Goal: Task Accomplishment & Management: Use online tool/utility

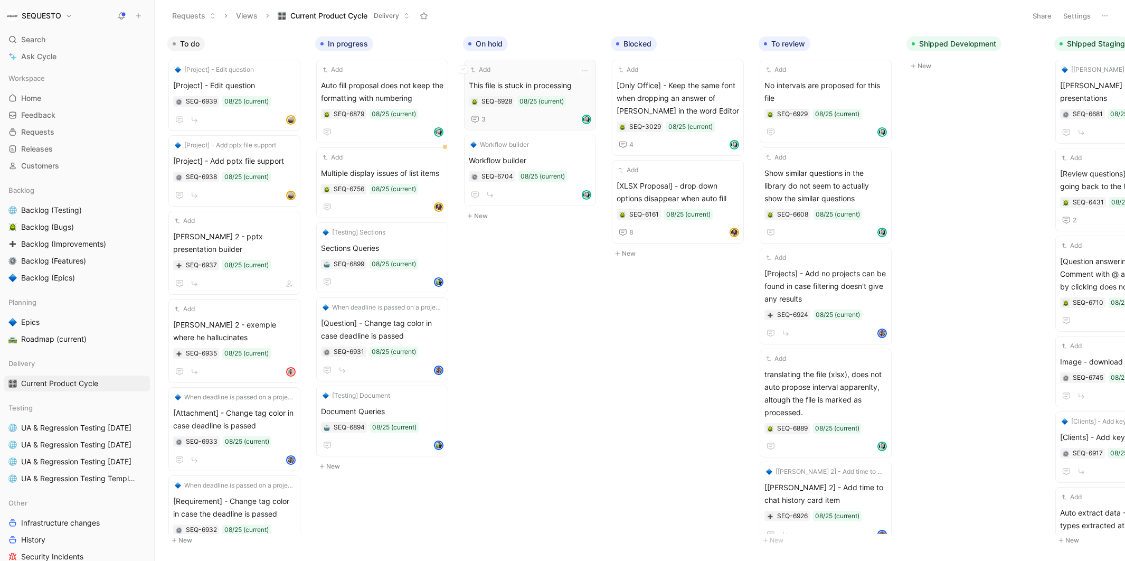
click at [516, 81] on span "This file is stuck in processing" at bounding box center [530, 85] width 122 height 13
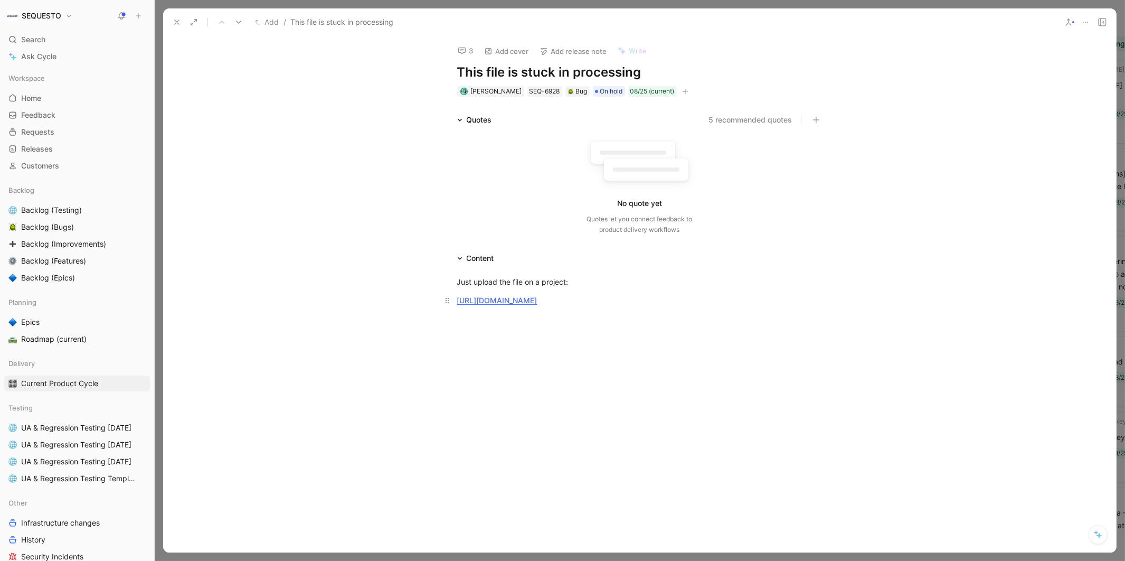
click at [537, 298] on link "[URL][DOMAIN_NAME]" at bounding box center [497, 300] width 80 height 9
click at [466, 53] on button "3" at bounding box center [465, 50] width 25 height 15
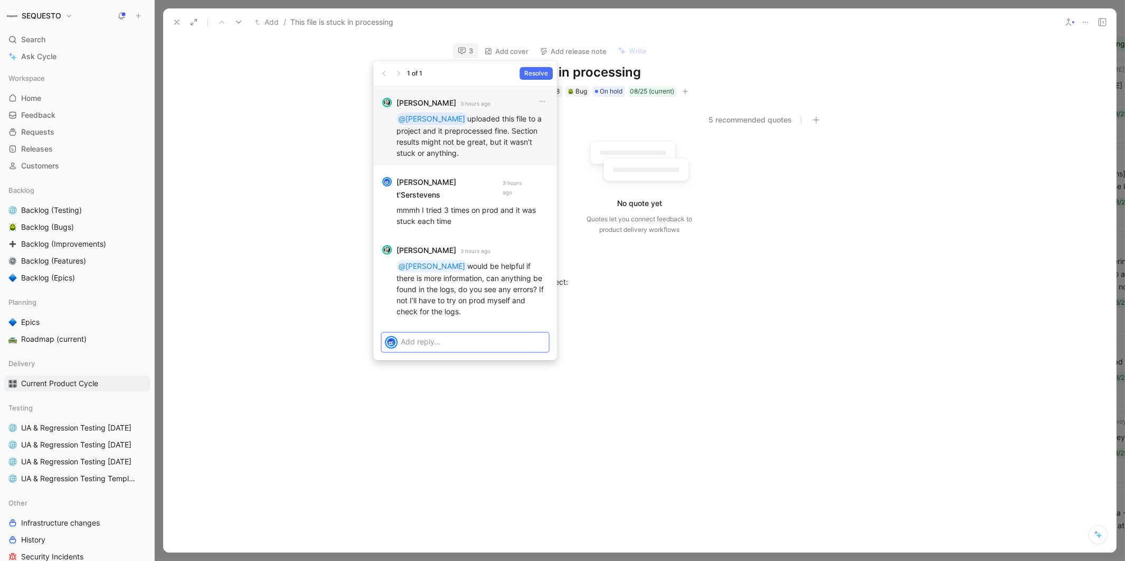
click at [426, 336] on p at bounding box center [473, 341] width 145 height 11
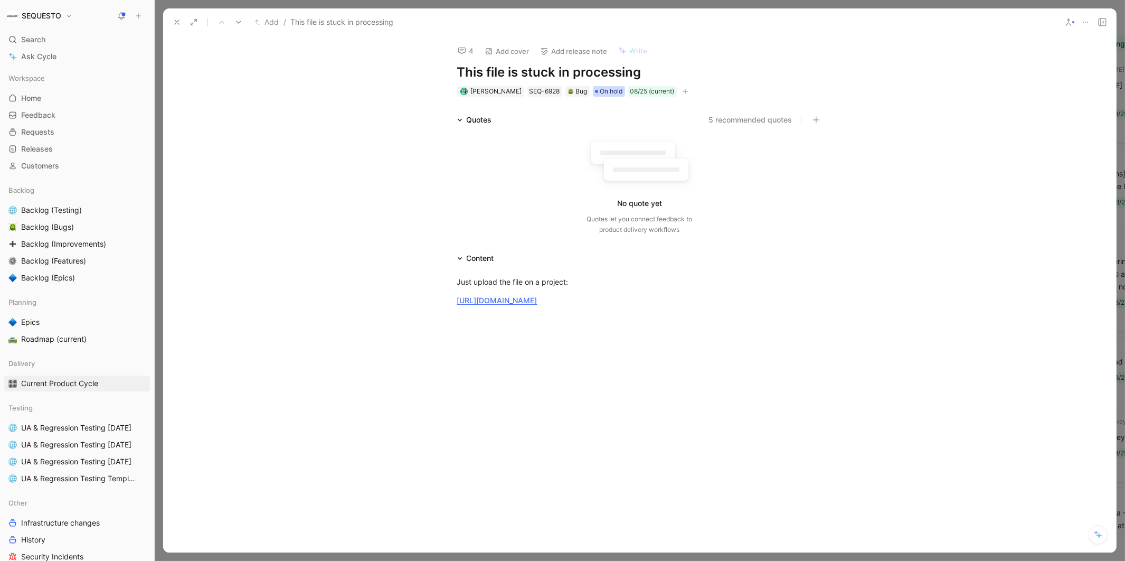
click at [611, 91] on span "On hold" at bounding box center [611, 91] width 23 height 11
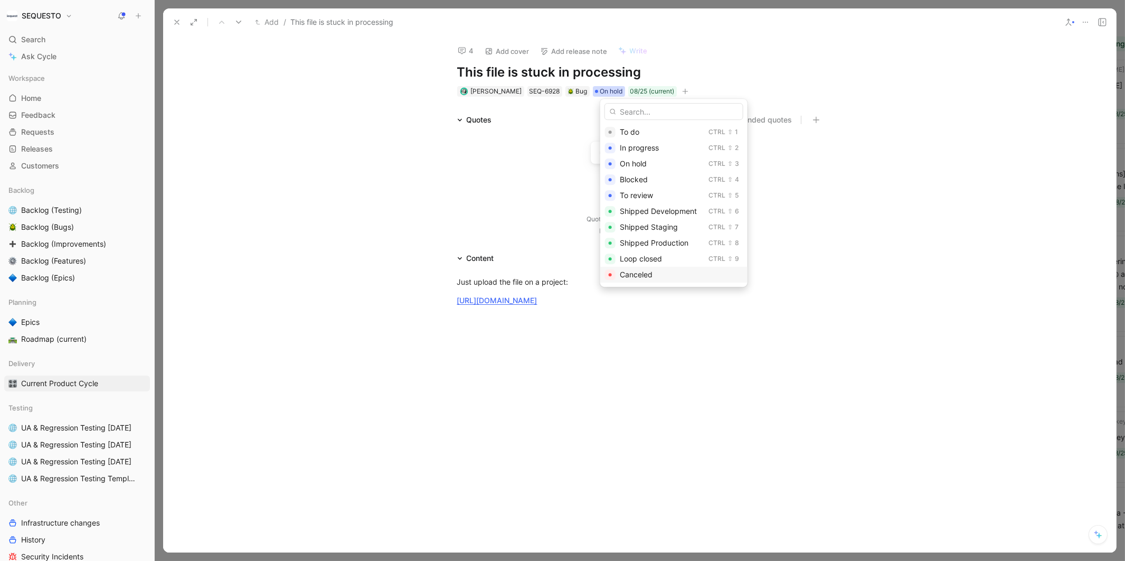
click at [642, 273] on span "Canceled" at bounding box center [636, 274] width 33 height 9
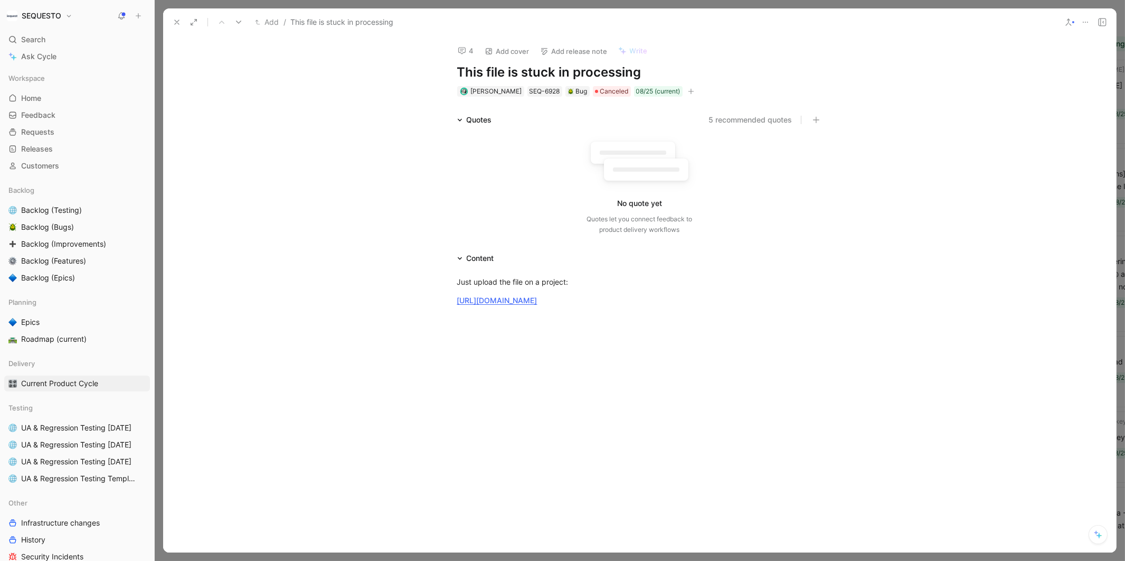
click at [174, 21] on icon at bounding box center [177, 22] width 8 height 8
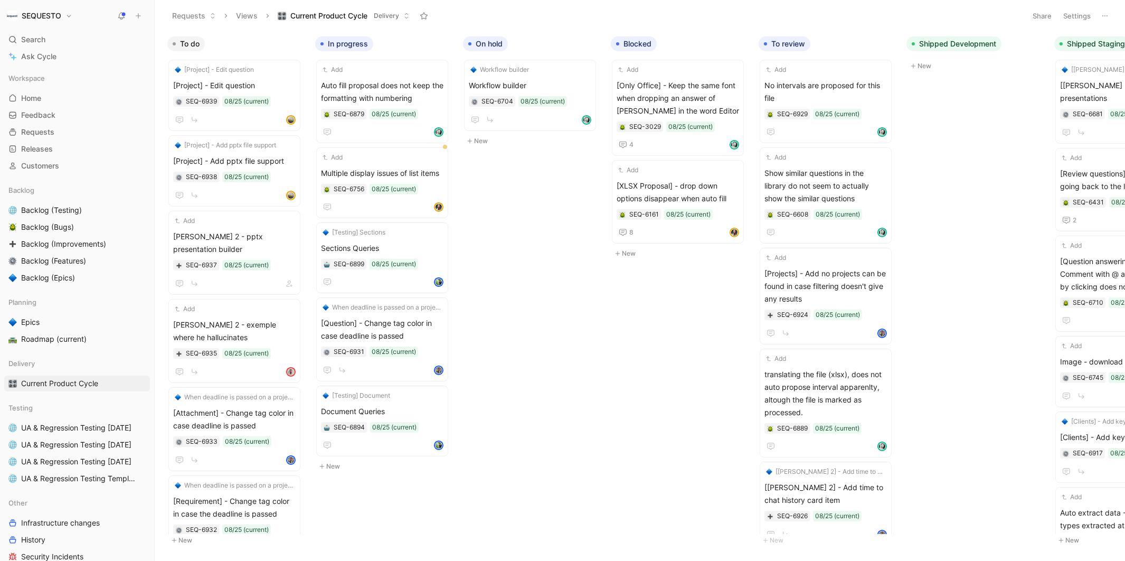
click at [537, 214] on div "To do [Project] - Edit question [Project] - Edit question SEQ-6939 08/25 (curre…" at bounding box center [640, 295] width 970 height 529
